Goal: Complete application form

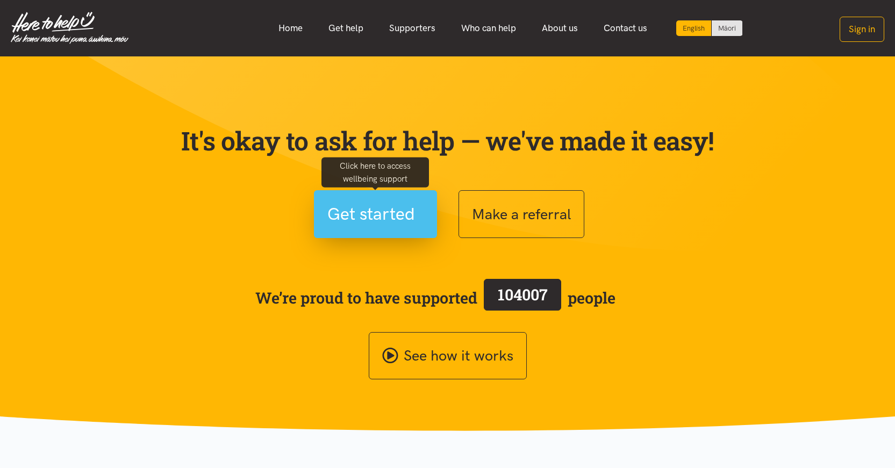
click at [364, 207] on span "Get started" at bounding box center [371, 213] width 88 height 27
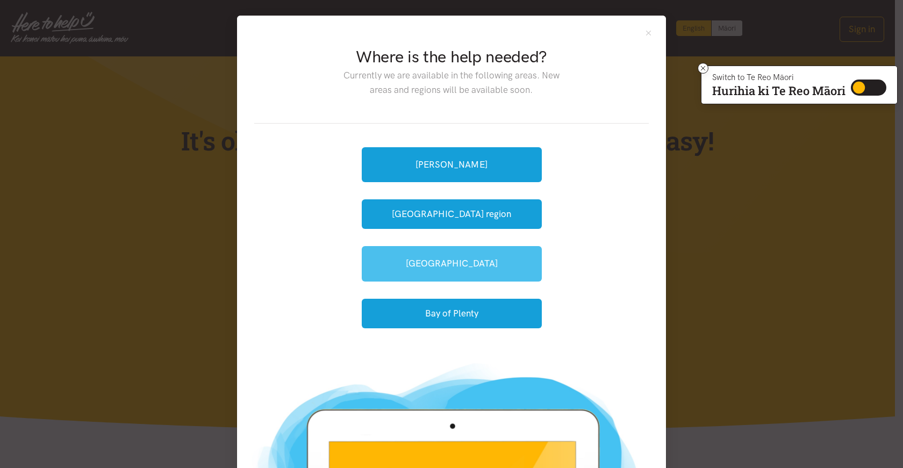
click at [417, 267] on link "[GEOGRAPHIC_DATA]" at bounding box center [452, 263] width 180 height 35
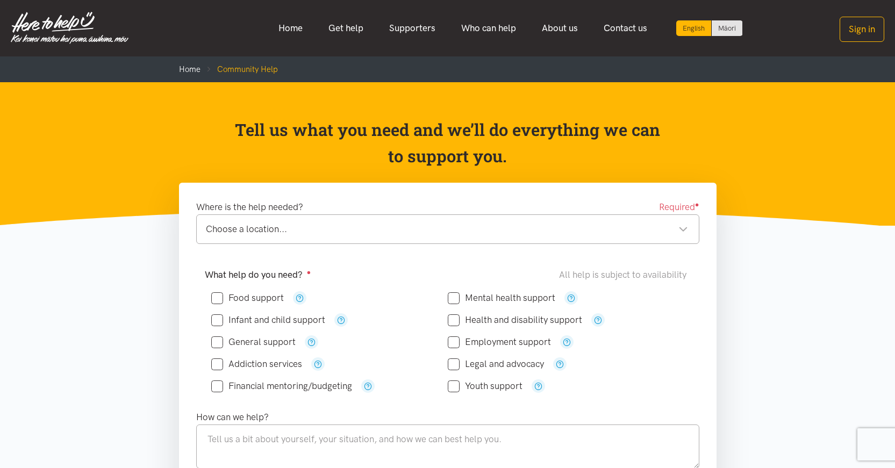
click at [216, 299] on input "Food support" at bounding box center [247, 297] width 73 height 9
checkbox input "true"
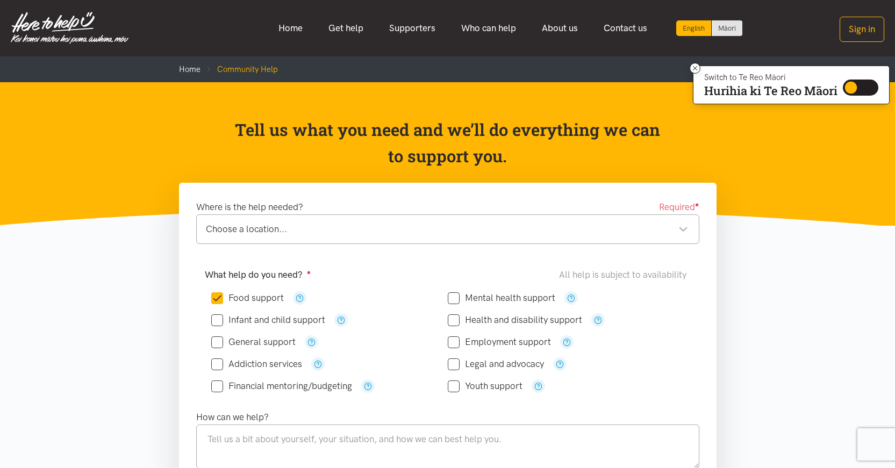
click at [682, 222] on div "Choose a location..." at bounding box center [447, 229] width 482 height 15
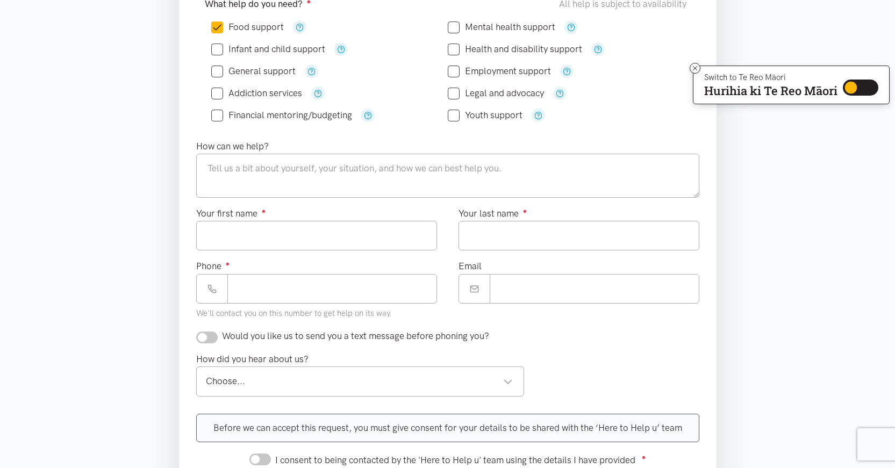
scroll to position [272, 0]
click at [226, 168] on textarea at bounding box center [447, 174] width 503 height 44
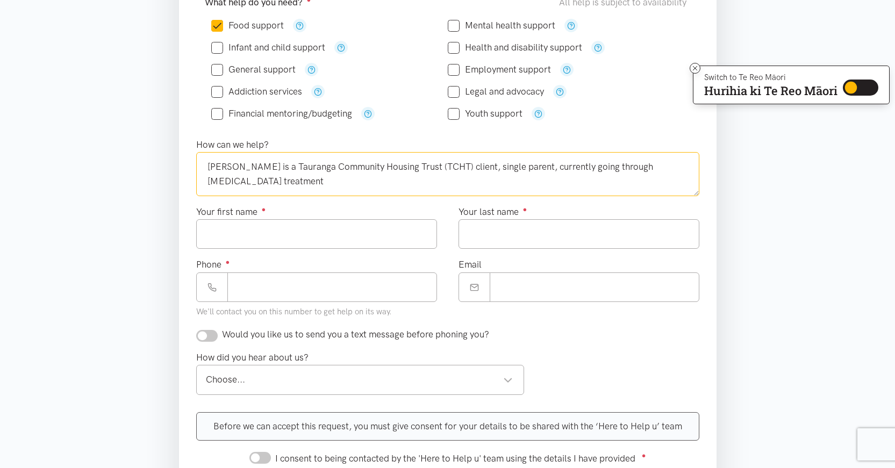
type textarea "Lydia is a Tauranga Community Housing Trust (TCHT) client, single parent, curre…"
click at [228, 236] on input "Your first name ●" at bounding box center [316, 234] width 241 height 30
type input "*****"
click at [490, 239] on input "Your last name ●" at bounding box center [578, 234] width 241 height 30
type input "*****"
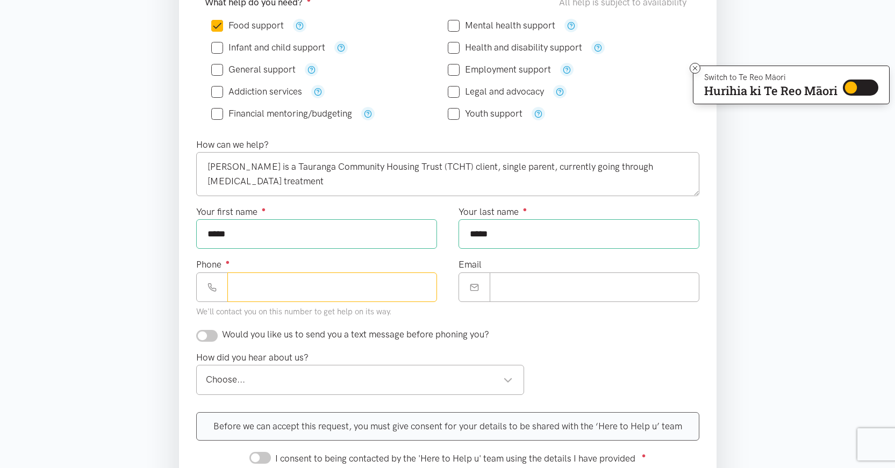
click at [293, 284] on input "Phone ●" at bounding box center [332, 287] width 210 height 30
type input "**********"
click at [523, 292] on input "Email" at bounding box center [595, 287] width 210 height 30
click at [499, 290] on input "Email" at bounding box center [595, 287] width 210 height 30
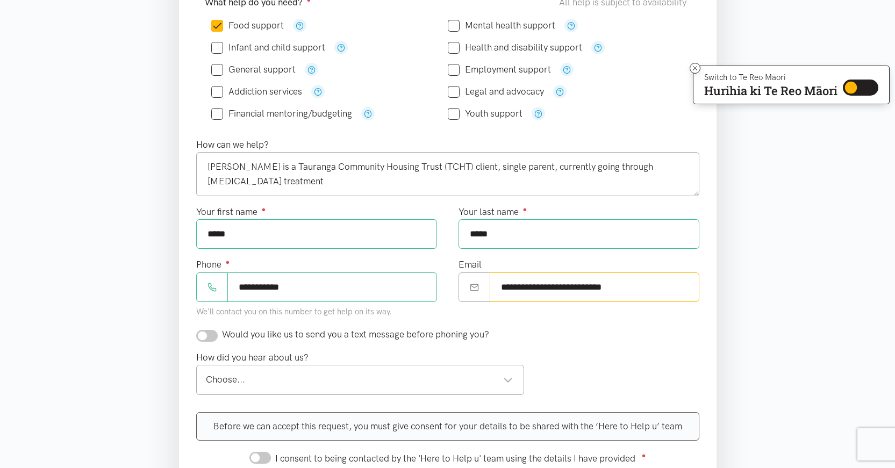
type input "**********"
drag, startPoint x: 203, startPoint y: 335, endPoint x: 220, endPoint y: 335, distance: 17.7
click at [220, 335] on div "Would you like us to send you a text message before phoning you?" at bounding box center [342, 334] width 293 height 15
click at [272, 383] on div "Choose..." at bounding box center [359, 379] width 307 height 15
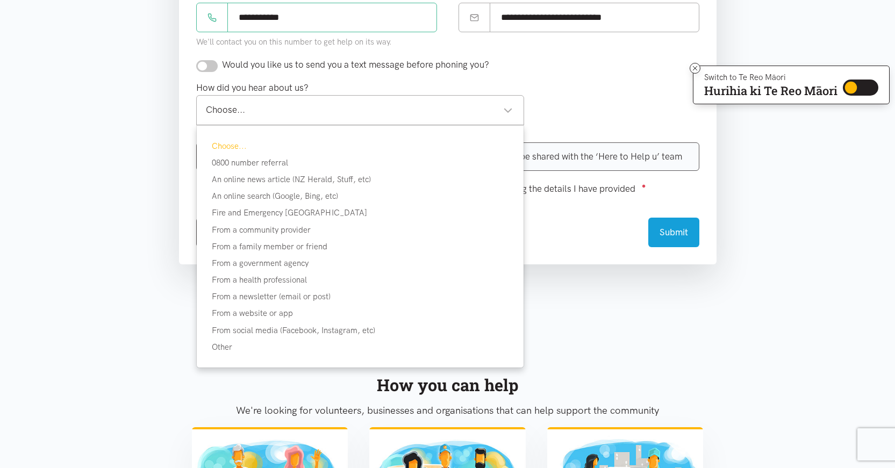
scroll to position [547, 0]
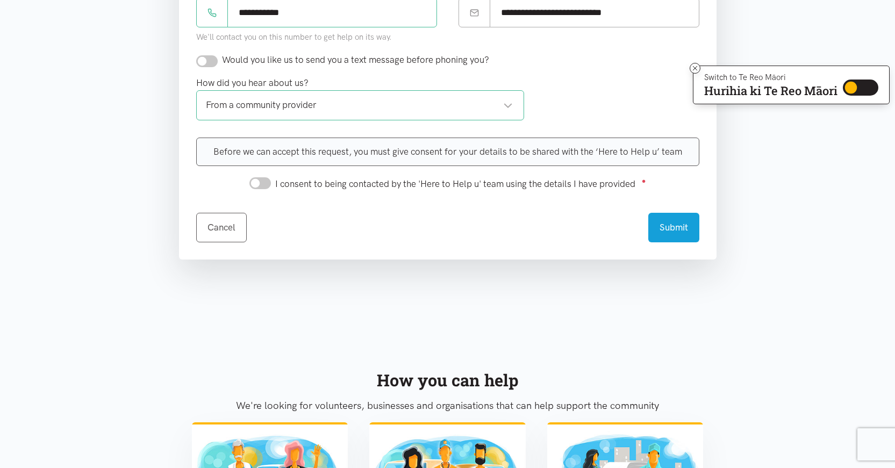
drag, startPoint x: 204, startPoint y: 61, endPoint x: 211, endPoint y: 63, distance: 7.3
click at [211, 63] on input "checkbox" at bounding box center [206, 61] width 21 height 12
checkbox input "true"
drag, startPoint x: 254, startPoint y: 183, endPoint x: 267, endPoint y: 183, distance: 12.9
click at [267, 183] on input "I consent to being contacted by the 'Here to Help u' team using the details I h…" at bounding box center [259, 183] width 21 height 12
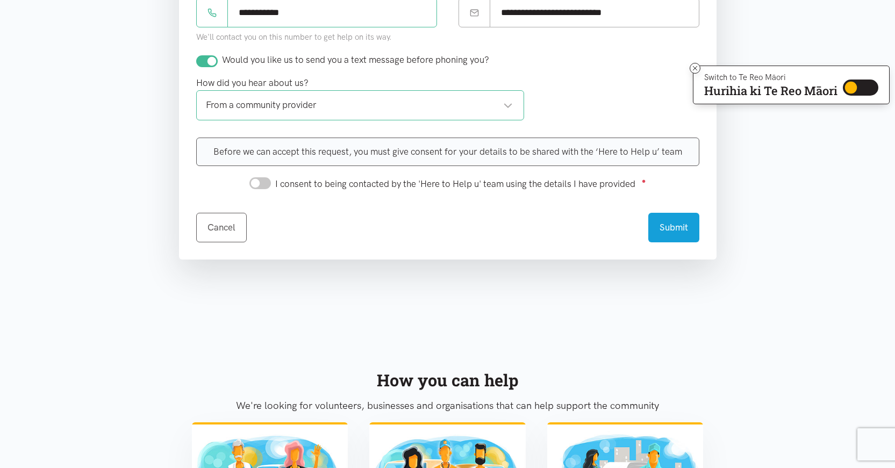
checkbox input "true"
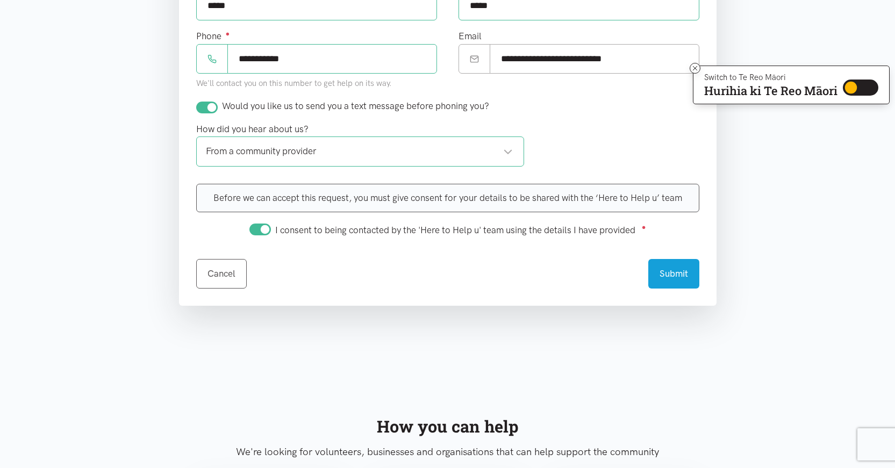
scroll to position [509, 0]
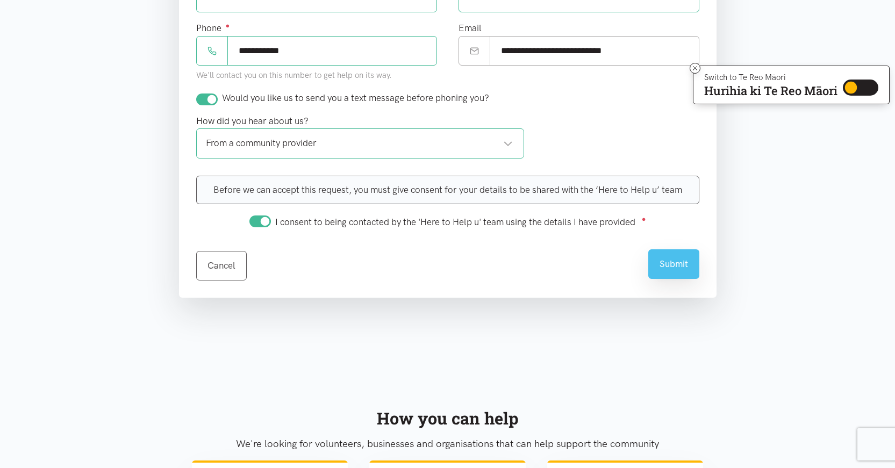
click at [674, 262] on button "Submit" at bounding box center [673, 264] width 51 height 30
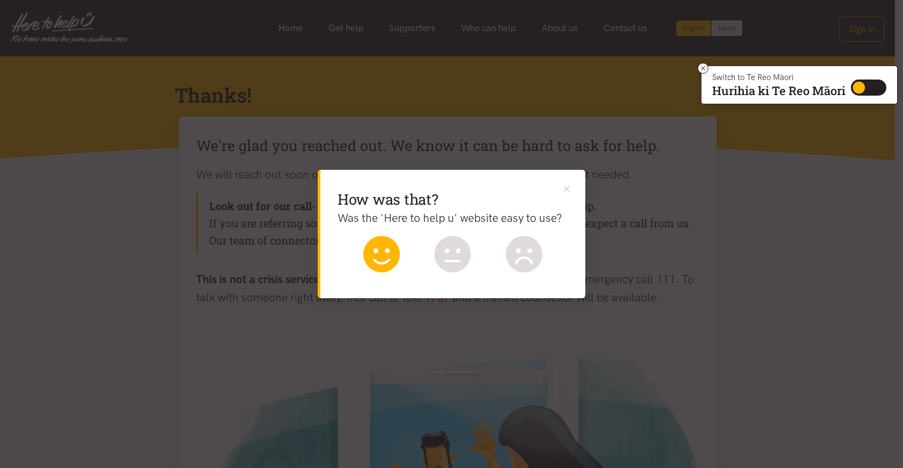
click at [379, 254] on icon at bounding box center [381, 254] width 37 height 37
